Goal: Task Accomplishment & Management: Use online tool/utility

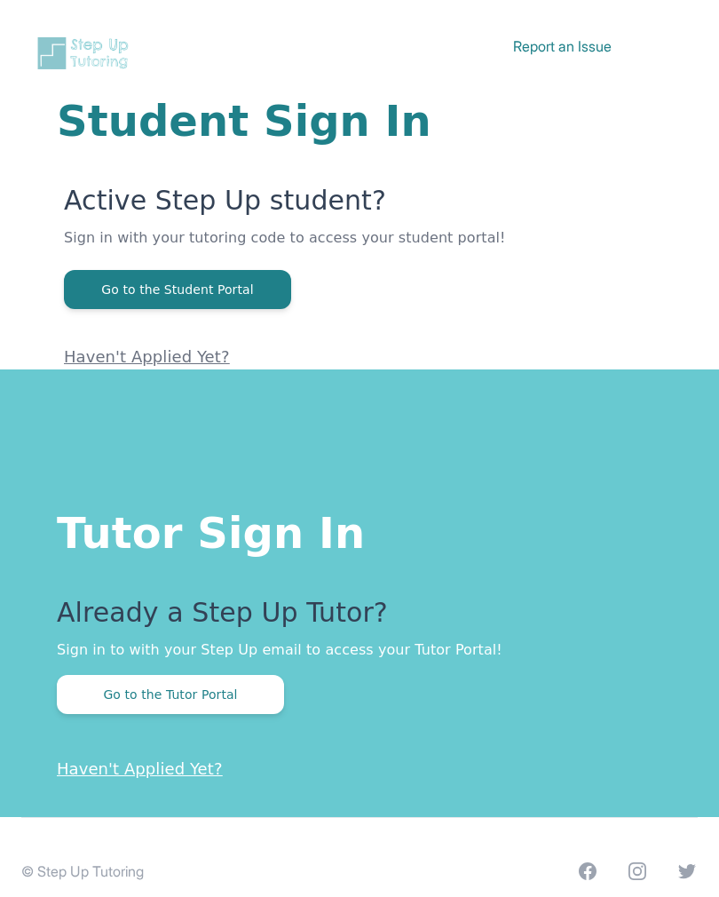
click at [101, 677] on button "Go to the Tutor Portal" at bounding box center [170, 694] width 227 height 39
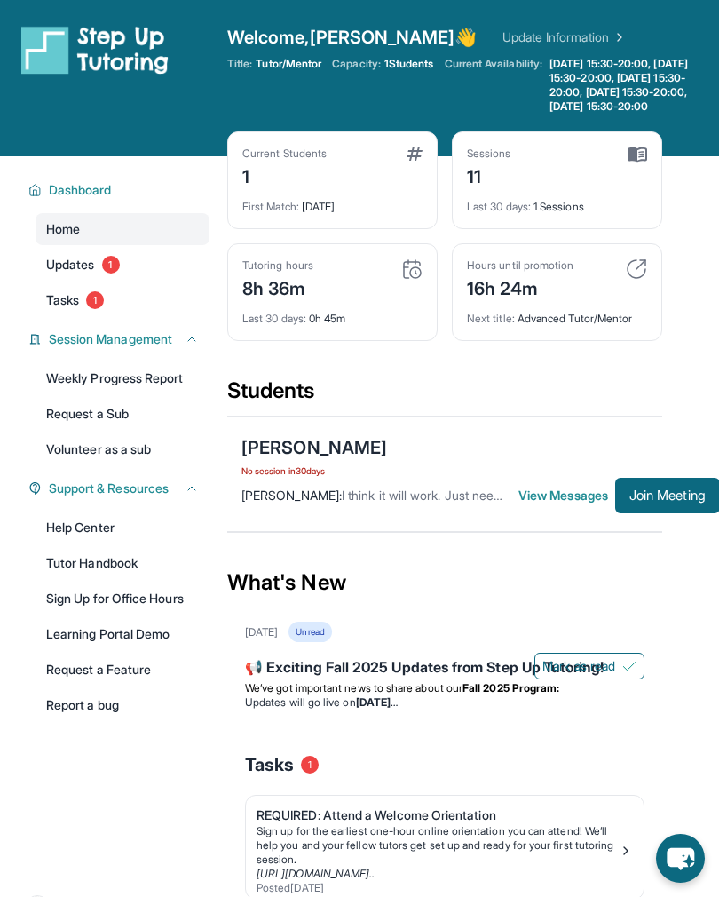
click at [667, 501] on span "Join Meeting" at bounding box center [667, 495] width 76 height 11
click at [690, 501] on span "Join Meeting" at bounding box center [667, 495] width 76 height 11
click at [634, 508] on button "Join Meeting" at bounding box center [667, 496] width 105 height 36
click at [676, 501] on span "Join Meeting" at bounding box center [667, 495] width 76 height 11
